Goal: Find specific page/section: Find specific page/section

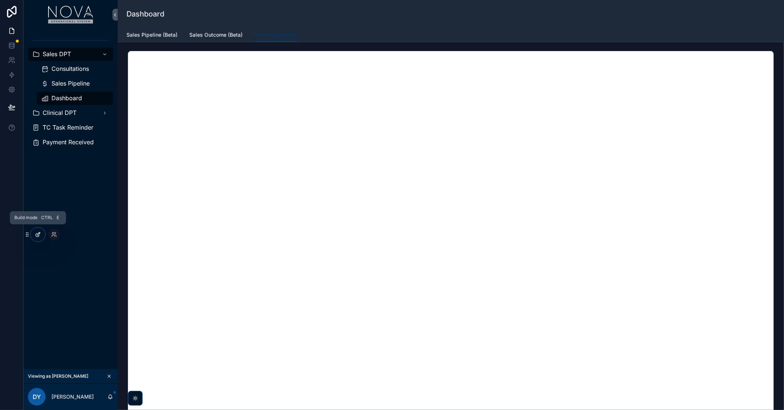
click at [35, 236] on icon at bounding box center [38, 235] width 6 height 6
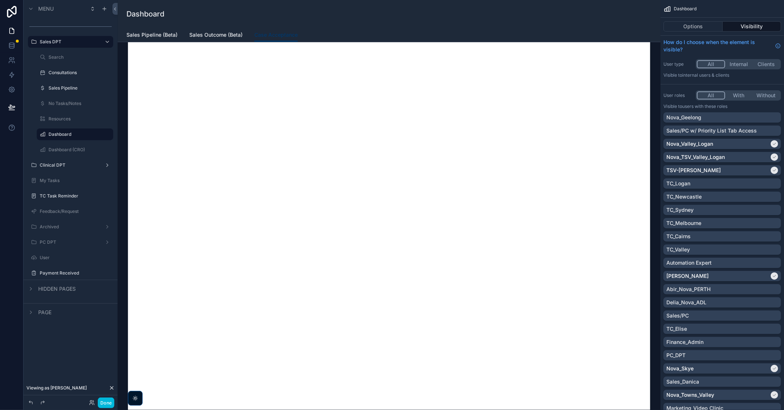
scroll to position [816, 0]
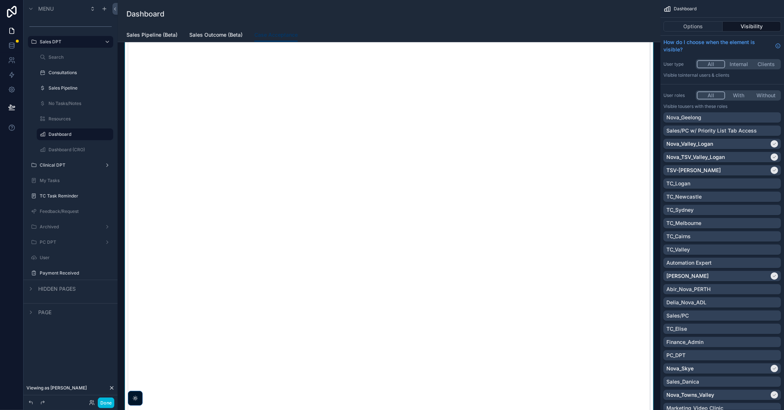
click at [517, 162] on div "scrollable content" at bounding box center [388, 223] width 531 height 417
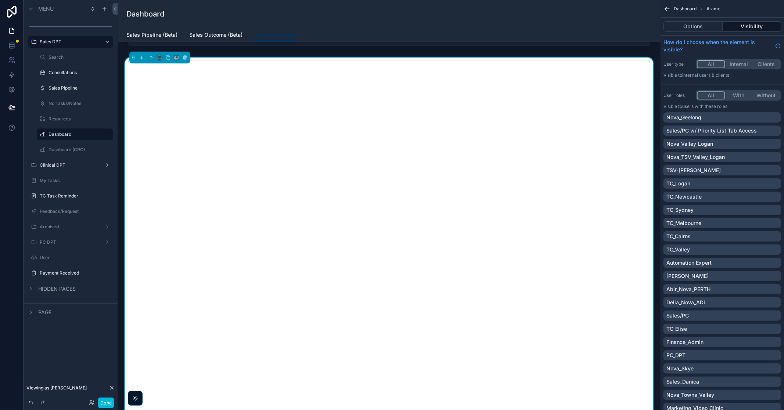
scroll to position [776, 0]
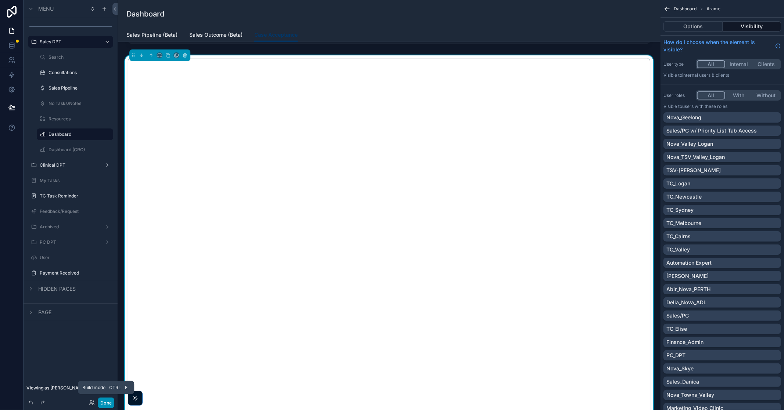
click at [108, 248] on button "Done" at bounding box center [106, 403] width 17 height 11
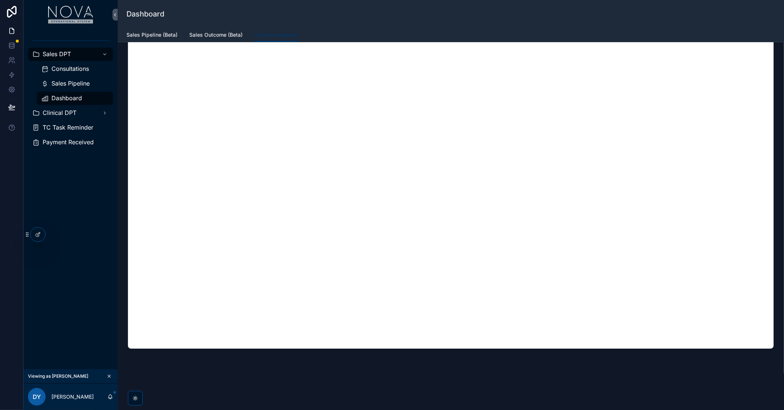
click at [89, 248] on div "Sales DPT Consultations Sales Pipeline Dashboard Clinical DPT TC Task Reminder …" at bounding box center [71, 199] width 94 height 340
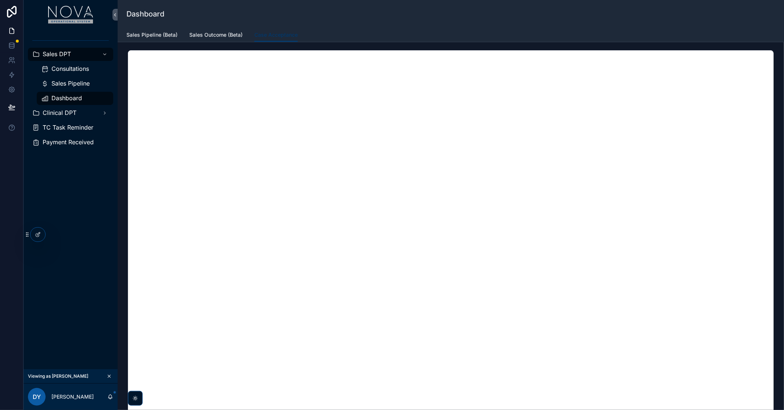
scroll to position [0, 0]
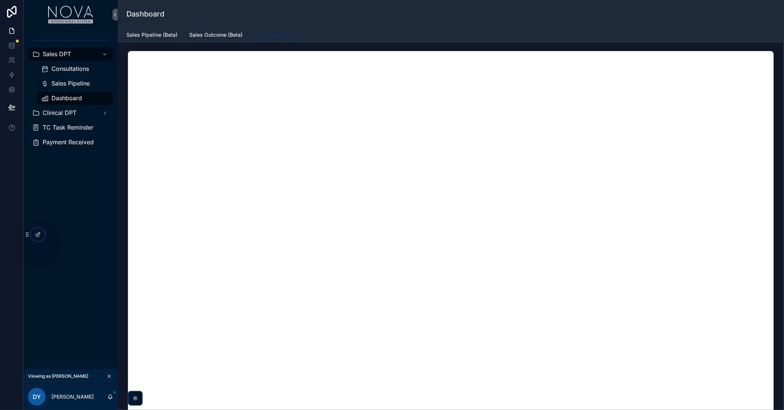
click at [517, 3] on div "Dashboard" at bounding box center [450, 14] width 649 height 28
click at [96, 248] on div "Sales DPT Consultations Sales Pipeline Dashboard Clinical DPT TC Task Reminder …" at bounding box center [71, 199] width 94 height 340
click at [76, 248] on div "Sales DPT Consultations Sales Pipeline Dashboard Clinical DPT TC Task Reminder …" at bounding box center [71, 199] width 94 height 340
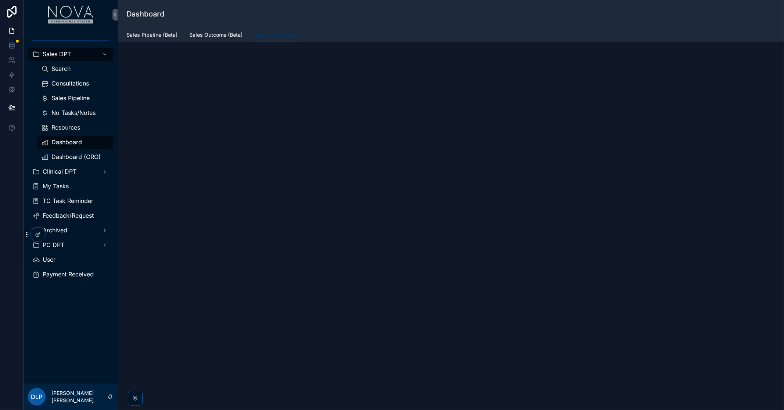
click at [183, 357] on div "Dashboard Case Acceptance Sales Pipeline (Beta) Sales Outcome (Beta) Case Accep…" at bounding box center [451, 205] width 666 height 410
click at [57, 234] on div at bounding box center [54, 235] width 12 height 12
click at [55, 236] on icon at bounding box center [54, 235] width 6 height 6
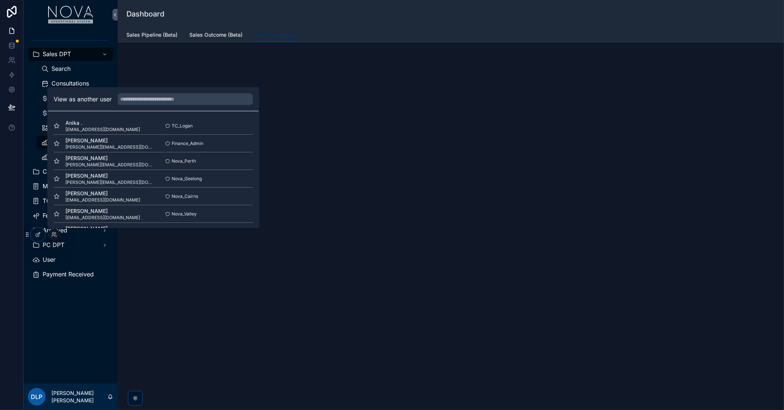
click at [188, 93] on div "View as another user" at bounding box center [153, 99] width 211 height 24
click at [184, 99] on input "text" at bounding box center [185, 99] width 135 height 12
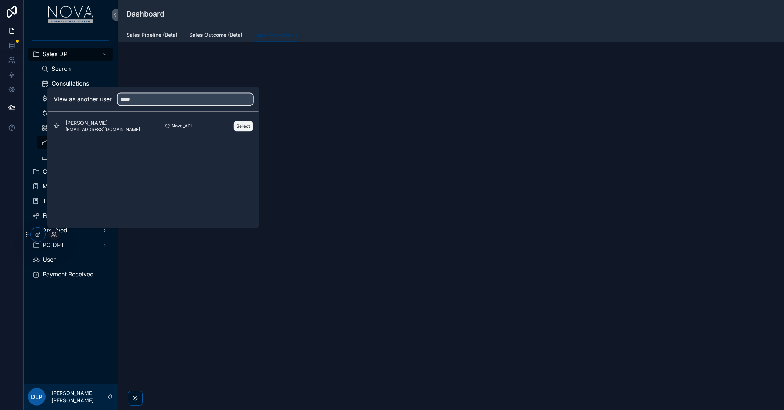
type input "*****"
click at [243, 126] on button "Select" at bounding box center [243, 126] width 19 height 11
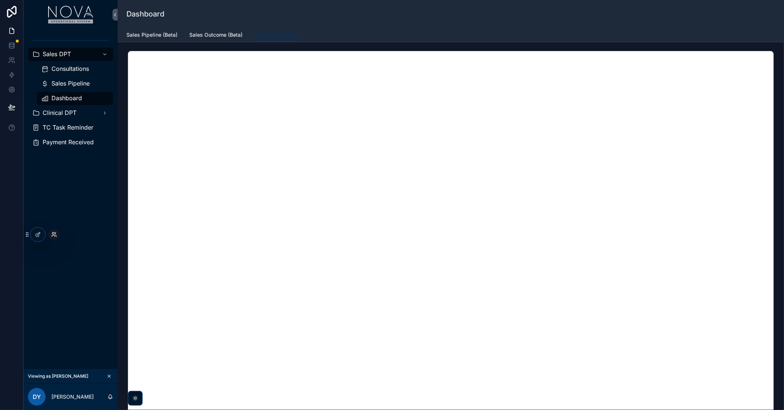
click at [57, 233] on icon at bounding box center [54, 235] width 6 height 6
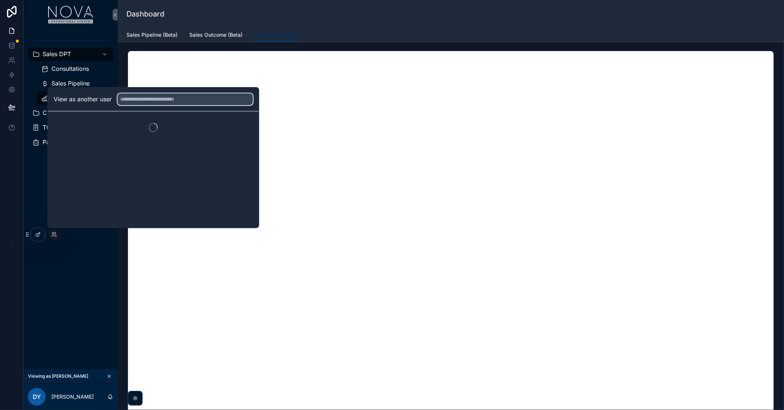
click at [167, 99] on input "text" at bounding box center [185, 99] width 135 height 12
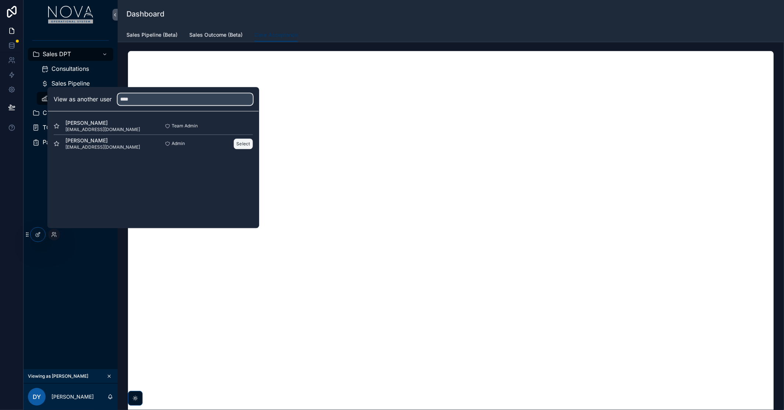
type input "****"
click at [238, 144] on button "Select" at bounding box center [243, 144] width 19 height 11
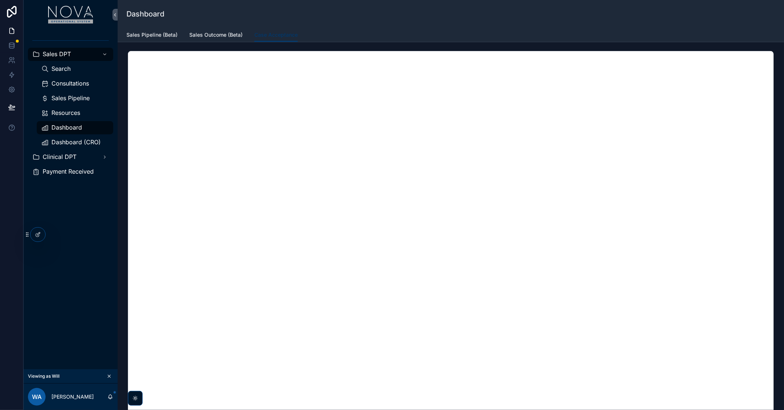
click at [593, 2] on div "Dashboard" at bounding box center [450, 14] width 649 height 28
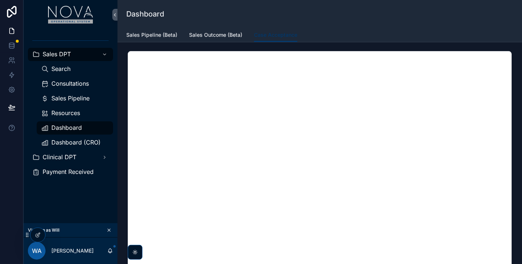
click at [206, 35] on span "Sales Outcome (Beta)" at bounding box center [215, 34] width 53 height 7
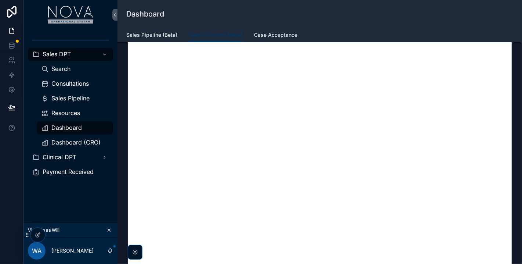
scroll to position [41, 0]
click at [159, 33] on span "Sales Pipeline (Beta)" at bounding box center [151, 34] width 51 height 7
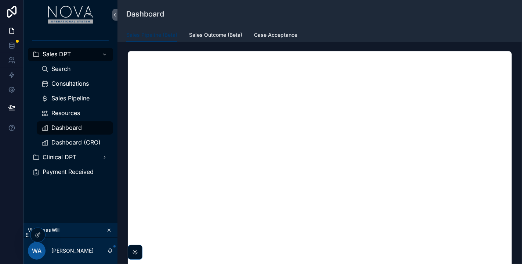
click at [12, 182] on div at bounding box center [12, 132] width 24 height 264
click at [27, 197] on div "Sales DPT Search Consultations Sales Pipeline Resources Dashboard Dashboard (CR…" at bounding box center [71, 126] width 94 height 194
click at [77, 143] on span "Dashboard (CRO)" at bounding box center [75, 143] width 49 height 8
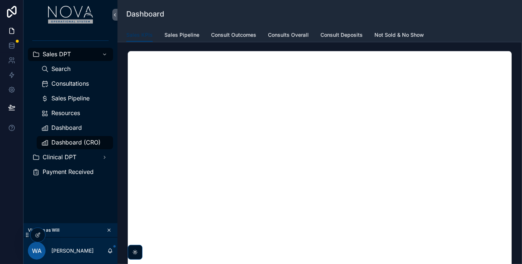
click at [177, 37] on span "Sales Pipeline" at bounding box center [182, 34] width 35 height 7
click at [237, 39] on link "Consult Outcomes" at bounding box center [233, 35] width 45 height 15
click at [292, 40] on link "Consults Overall" at bounding box center [288, 35] width 41 height 15
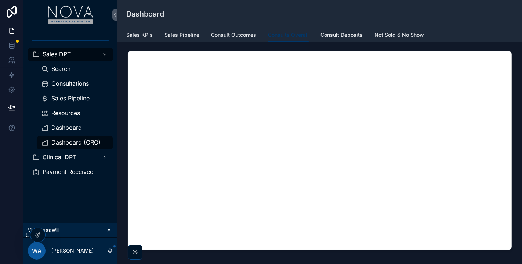
click at [342, 31] on span "Consult Deposits" at bounding box center [342, 34] width 42 height 7
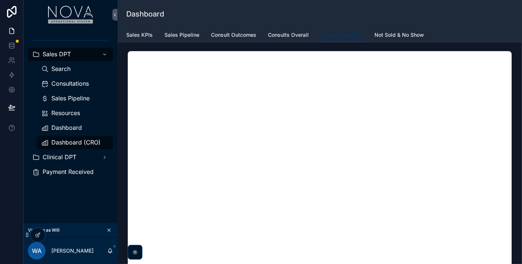
click at [394, 36] on span "Not Sold & No Show" at bounding box center [400, 34] width 50 height 7
click at [342, 41] on link "Consult Deposits" at bounding box center [342, 35] width 42 height 15
click at [407, 36] on span "Not Sold & No Show" at bounding box center [400, 34] width 50 height 7
click at [35, 212] on div "Sales DPT Search Consultations Sales Pipeline Resources Dashboard Dashboard (CR…" at bounding box center [71, 126] width 94 height 194
click at [72, 85] on span "Consultations" at bounding box center [69, 84] width 37 height 8
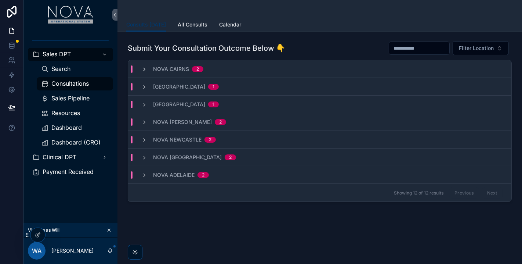
click at [145, 70] on icon "scrollable content" at bounding box center [144, 70] width 6 height 6
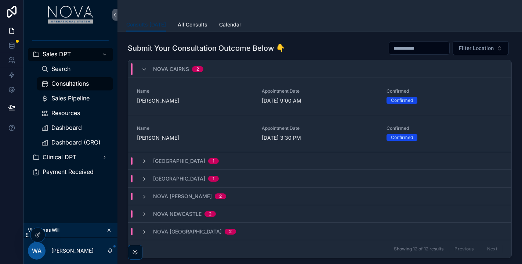
click at [146, 158] on icon "scrollable content" at bounding box center [144, 161] width 6 height 6
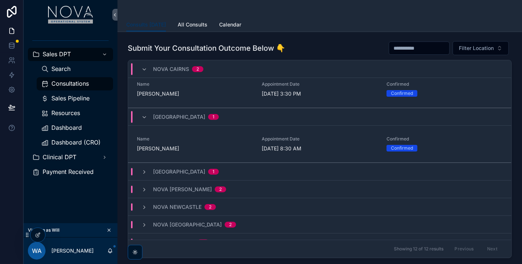
scroll to position [54, 0]
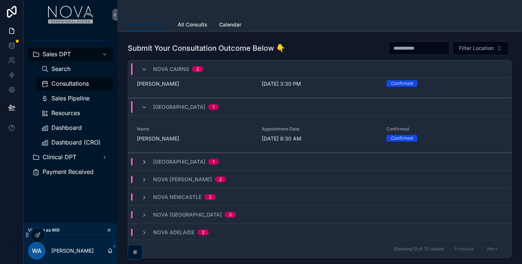
click at [141, 161] on icon "scrollable content" at bounding box center [144, 162] width 6 height 6
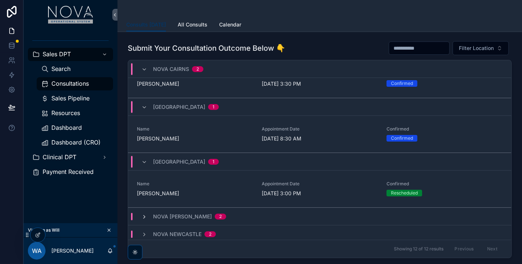
click at [144, 215] on icon "scrollable content" at bounding box center [144, 217] width 6 height 6
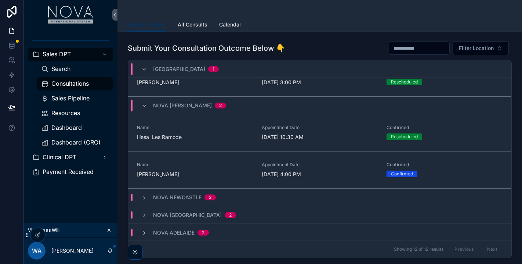
click at [141, 199] on div "Nova Newcastle 2" at bounding box center [178, 197] width 75 height 7
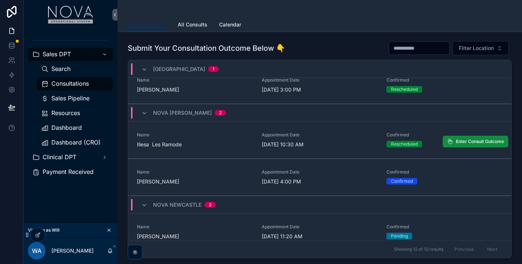
scroll to position [239, 0]
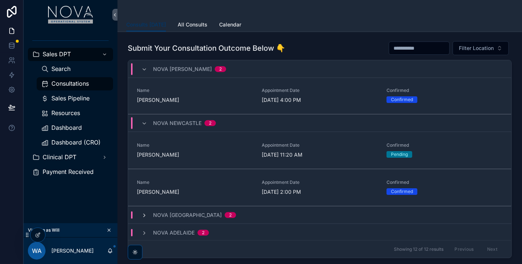
click at [143, 215] on icon "scrollable content" at bounding box center [144, 215] width 6 height 6
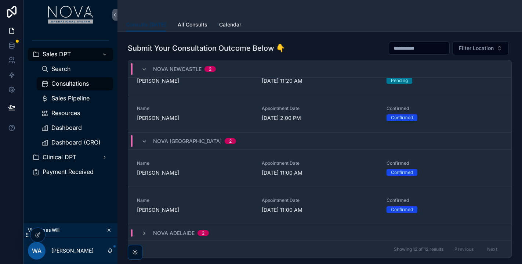
scroll to position [313, 0]
click at [143, 233] on icon "scrollable content" at bounding box center [144, 233] width 6 height 6
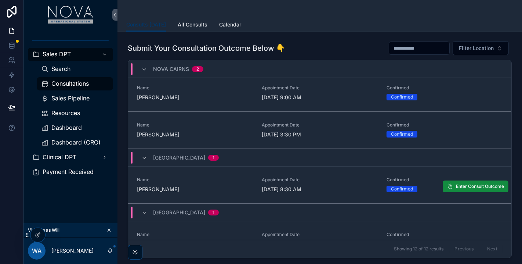
scroll to position [0, 0]
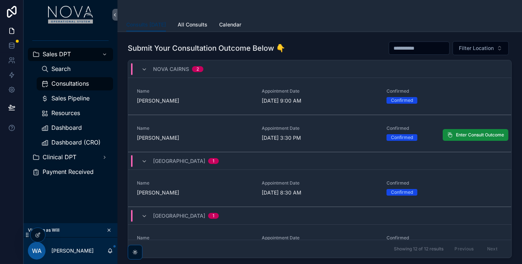
click at [132, 138] on link "Name Belford Larry Appointment Date 10/9/2025 3:30 PM Confirmed Confirmed Enter…" at bounding box center [320, 133] width 384 height 37
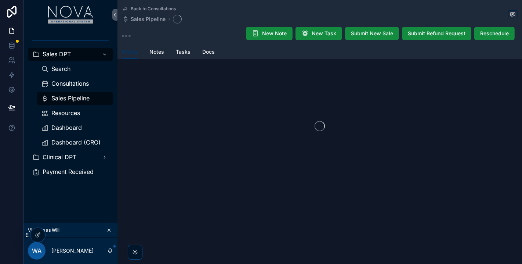
click at [70, 83] on span "Consultations" at bounding box center [69, 84] width 37 height 8
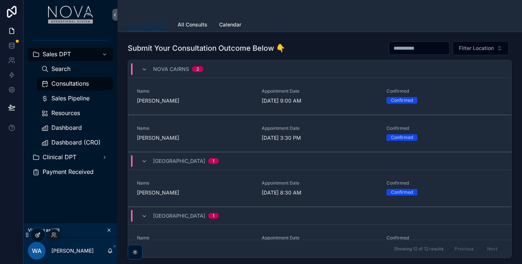
click at [37, 235] on icon at bounding box center [38, 235] width 6 height 6
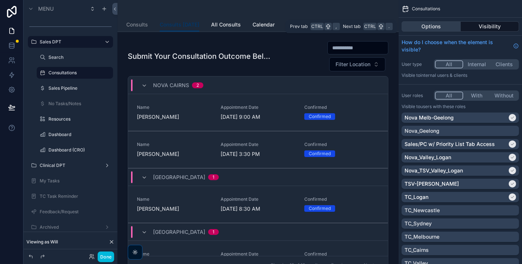
click at [424, 28] on button "Options" at bounding box center [431, 26] width 59 height 10
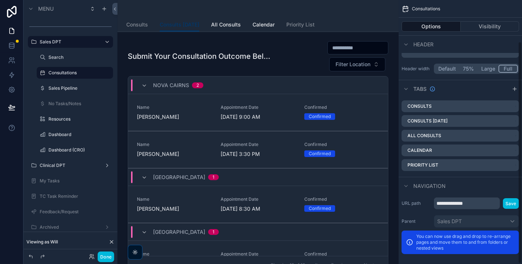
scroll to position [50, 0]
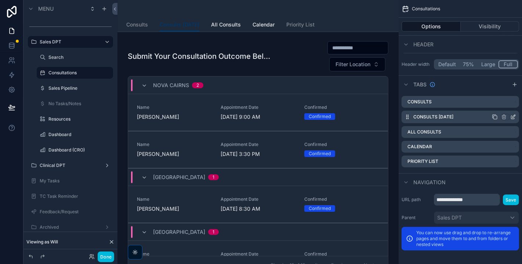
click at [513, 118] on icon "scrollable content" at bounding box center [513, 117] width 3 height 3
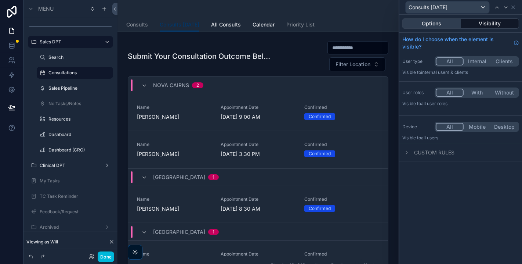
click at [432, 22] on button "Options" at bounding box center [432, 23] width 59 height 10
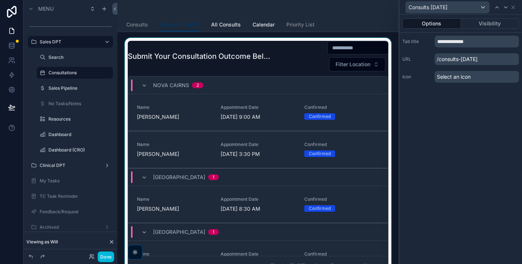
click at [294, 65] on div "scrollable content" at bounding box center [258, 159] width 270 height 242
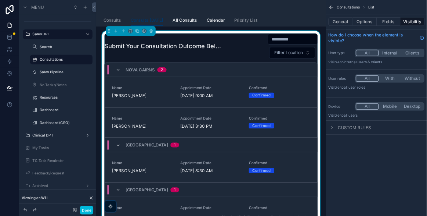
scroll to position [0, 0]
click at [298, 59] on div "Filter Location" at bounding box center [330, 56] width 118 height 31
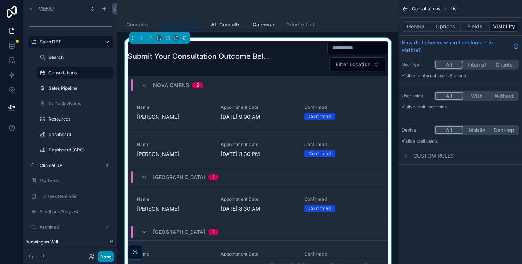
click at [107, 256] on button "Done" at bounding box center [106, 256] width 17 height 11
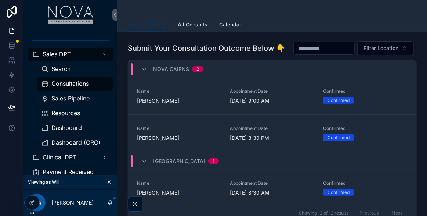
click at [148, 75] on div "Nova Cairns 2" at bounding box center [172, 69] width 62 height 12
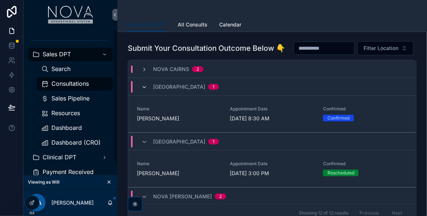
click at [144, 90] on icon "scrollable content" at bounding box center [144, 87] width 6 height 6
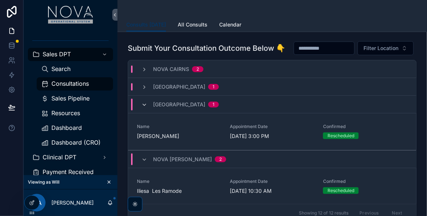
click at [143, 108] on icon "scrollable content" at bounding box center [144, 105] width 6 height 6
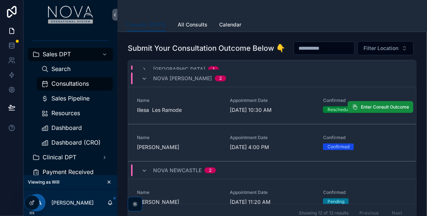
scroll to position [33, 0]
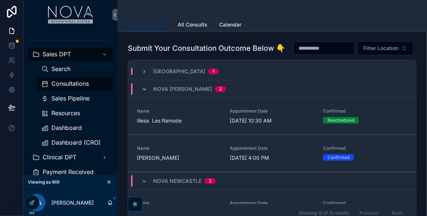
click at [142, 92] on icon "scrollable content" at bounding box center [144, 89] width 6 height 6
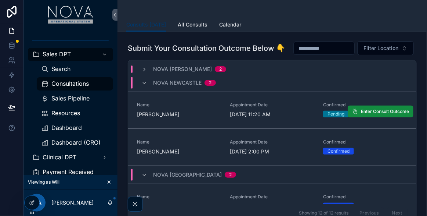
scroll to position [67, 0]
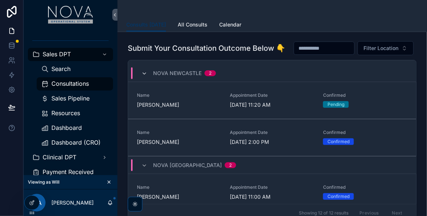
click at [143, 76] on icon "scrollable content" at bounding box center [144, 74] width 6 height 6
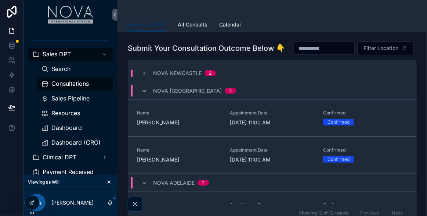
click at [143, 94] on icon "scrollable content" at bounding box center [144, 91] width 6 height 6
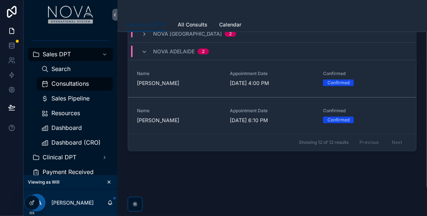
scroll to position [86, 0]
click at [412, 184] on div "Submit Your Consultation Outcome Below 👇 Filter Location Nova Cairns 2 Nova Tow…" at bounding box center [273, 82] width 310 height 243
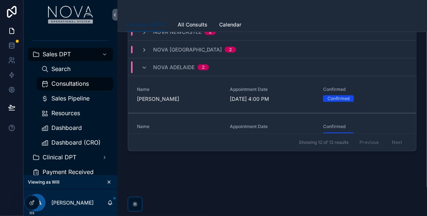
scroll to position [53, 0]
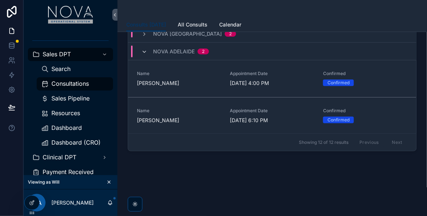
click at [143, 51] on icon "scrollable content" at bounding box center [144, 52] width 6 height 6
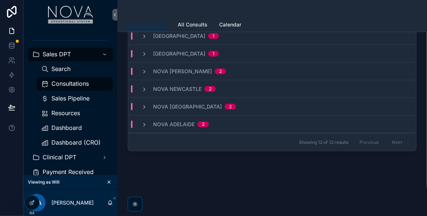
scroll to position [65, 0]
click at [201, 171] on div "Submit Your Consultation Outcome Below 👇 Filter Location Nova Cairns 2 Nova Tow…" at bounding box center [273, 92] width 310 height 223
click at [182, 194] on div "Submit Your Consultation Outcome Below 👇 Filter Location Nova Cairns 2 Nova Tow…" at bounding box center [273, 92] width 310 height 223
click at [194, 177] on div "Submit Your Consultation Outcome Below 👇 Filter Location Nova Cairns 2 Nova Tow…" at bounding box center [273, 92] width 310 height 223
click at [225, 195] on div "Submit Your Consultation Outcome Below 👇 Filter Location Nova Cairns 2 Nova Tow…" at bounding box center [273, 92] width 310 height 223
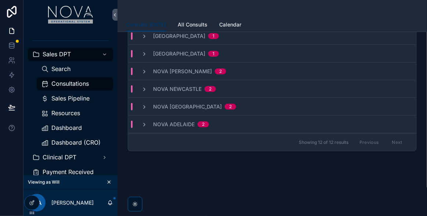
click at [207, 183] on div "Submit Your Consultation Outcome Below 👇 Filter Location Nova Cairns 2 Nova Tow…" at bounding box center [273, 92] width 310 height 223
